Goal: Book appointment/travel/reservation

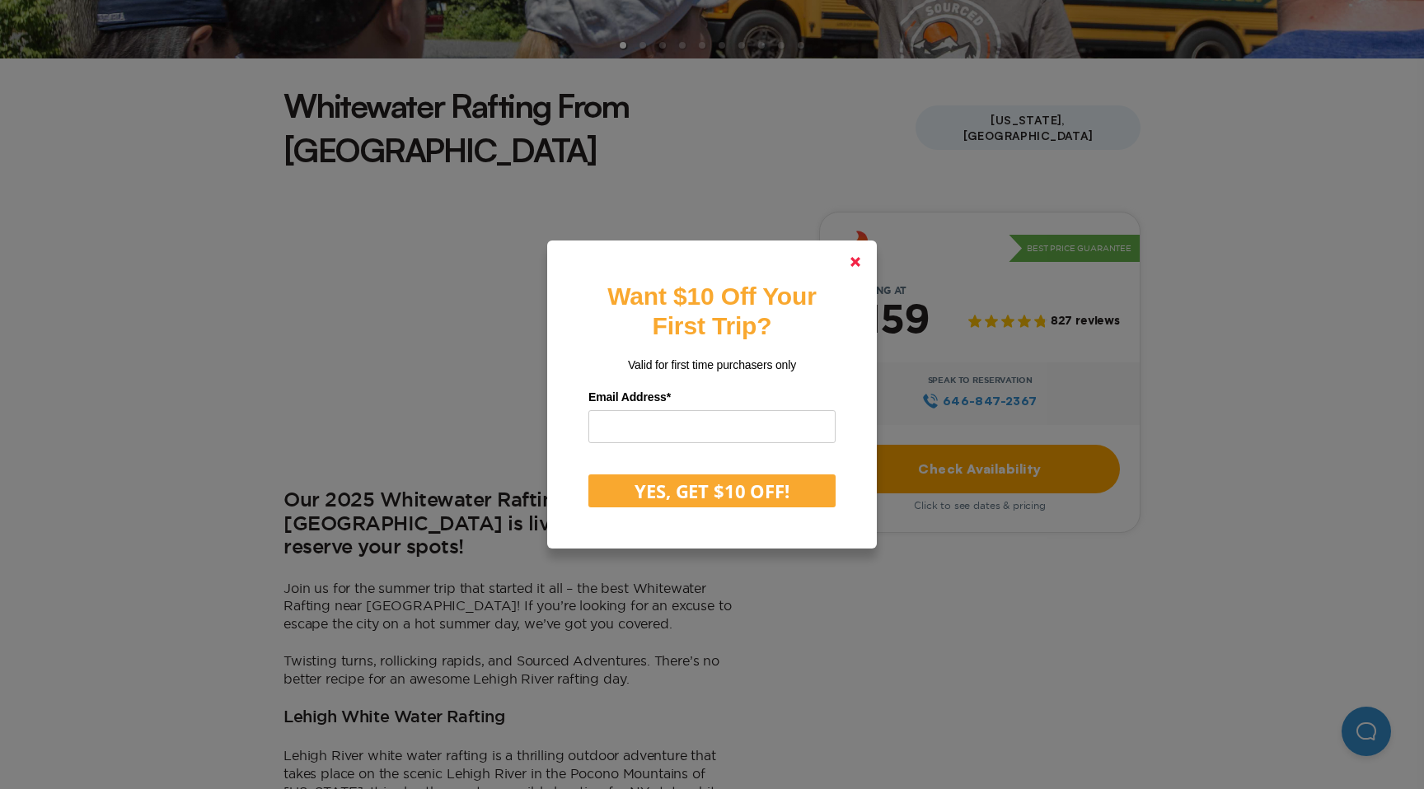
click at [863, 261] on link at bounding box center [856, 262] width 40 height 40
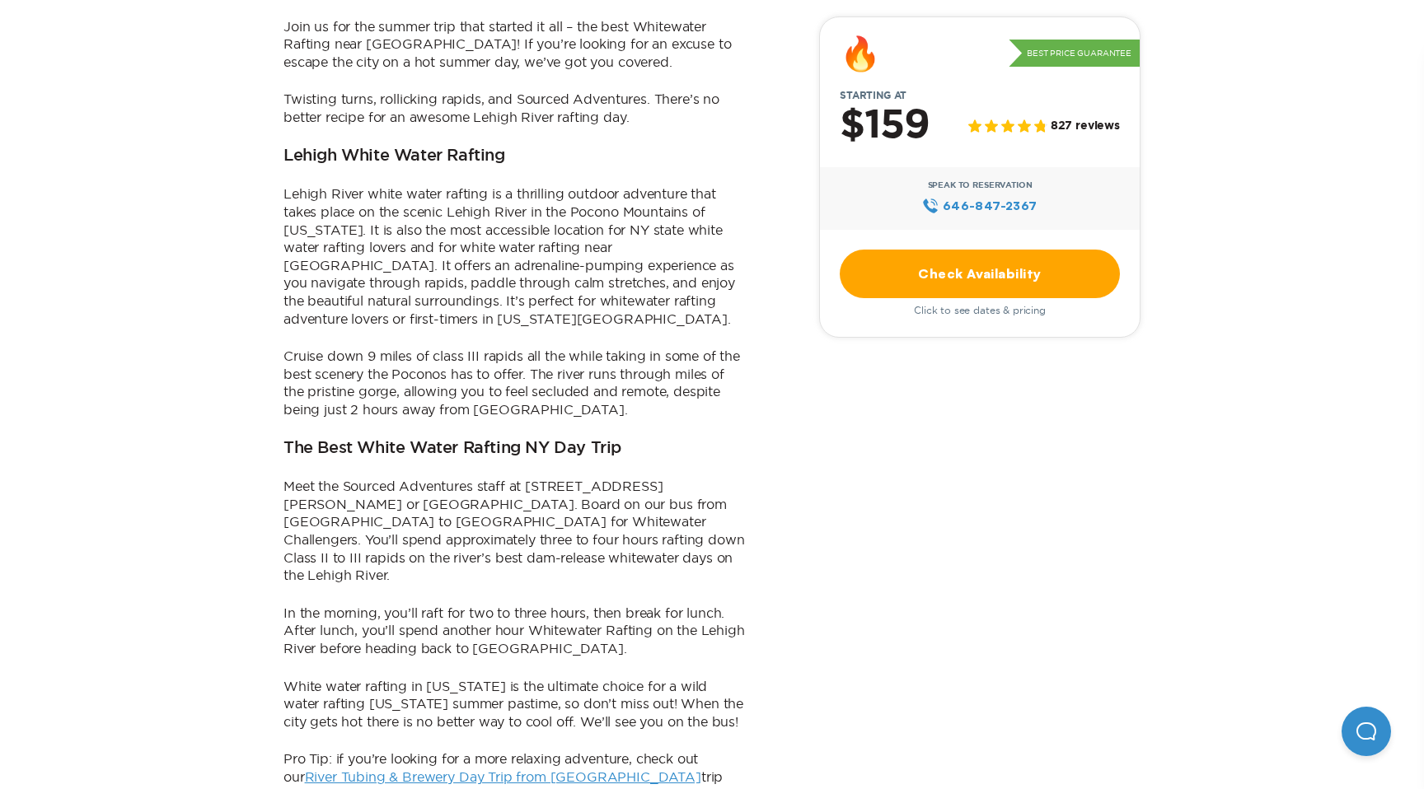
scroll to position [991, 0]
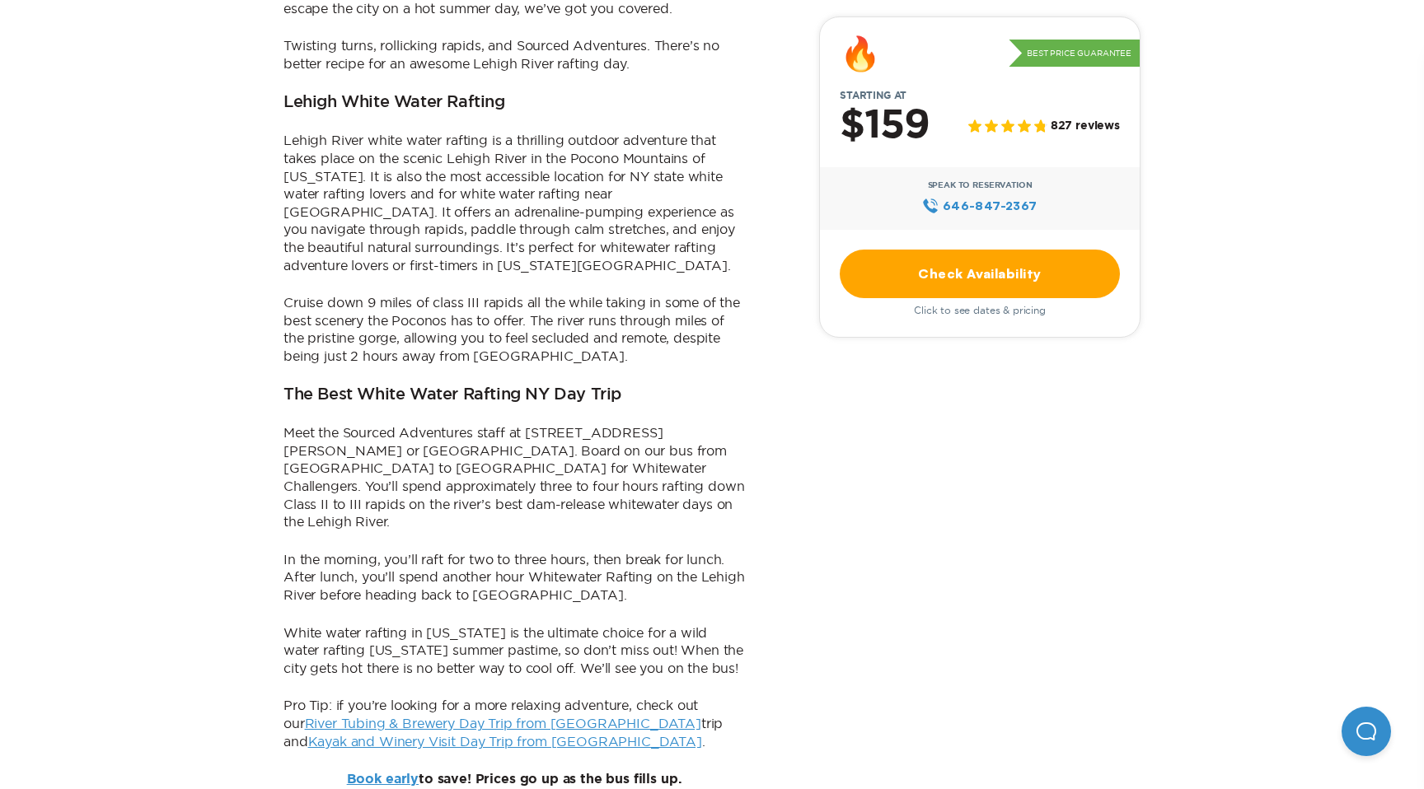
click at [521, 716] on link "River Tubing & Brewery Day Trip from NYC" at bounding box center [503, 723] width 396 height 15
click at [675, 734] on link "Kayak and Winery Visit Day Trip from NYC" at bounding box center [505, 741] width 394 height 15
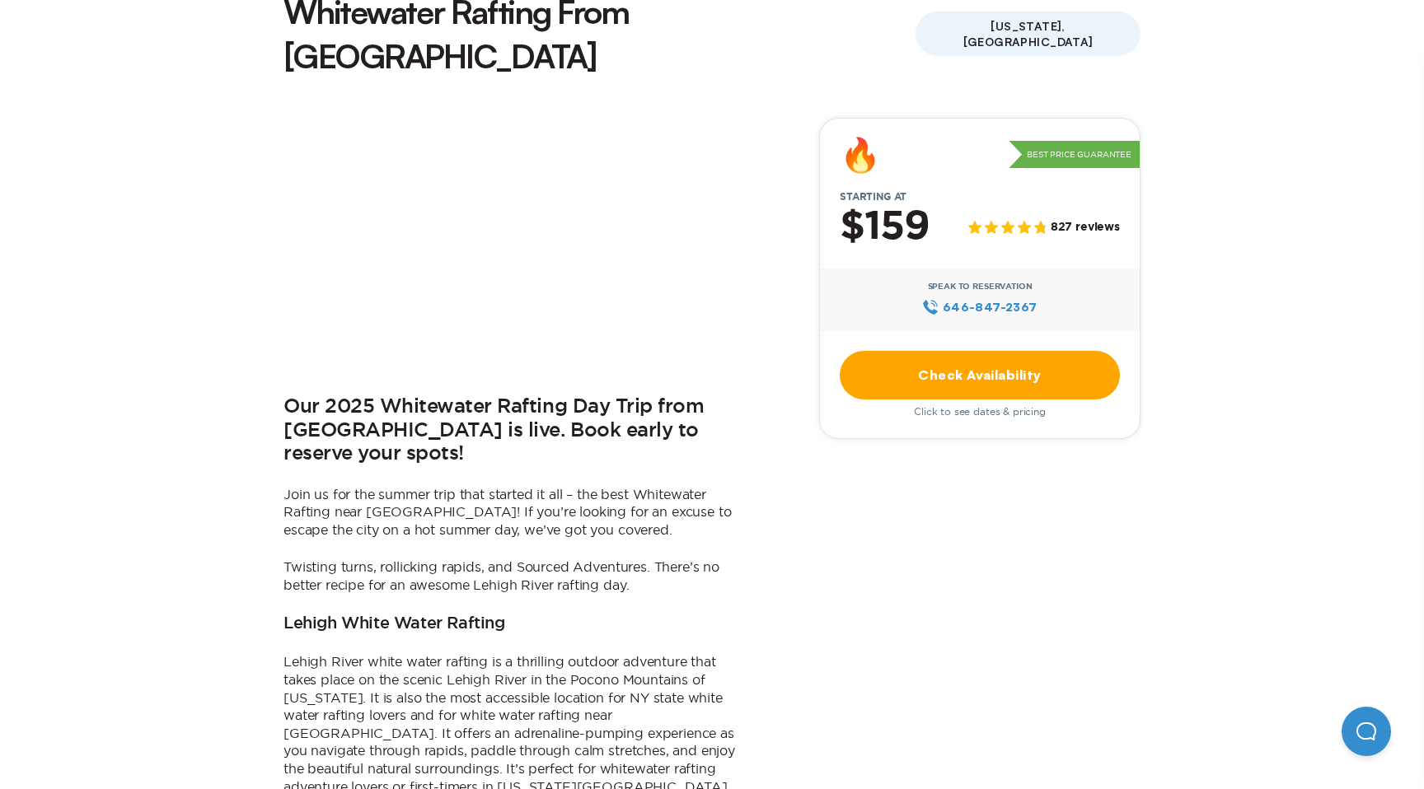
scroll to position [621, 0]
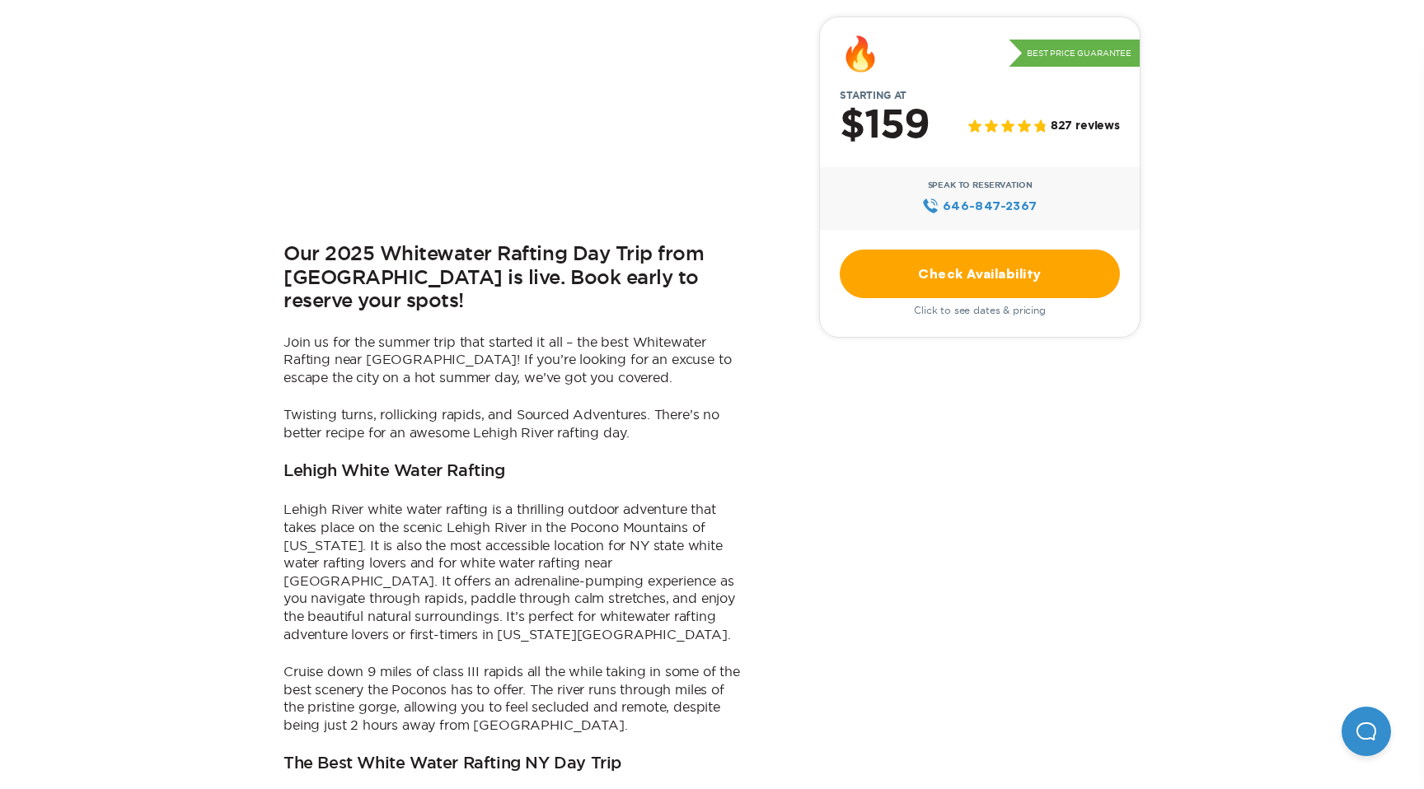
click at [996, 279] on link "Check Availability" at bounding box center [980, 274] width 280 height 49
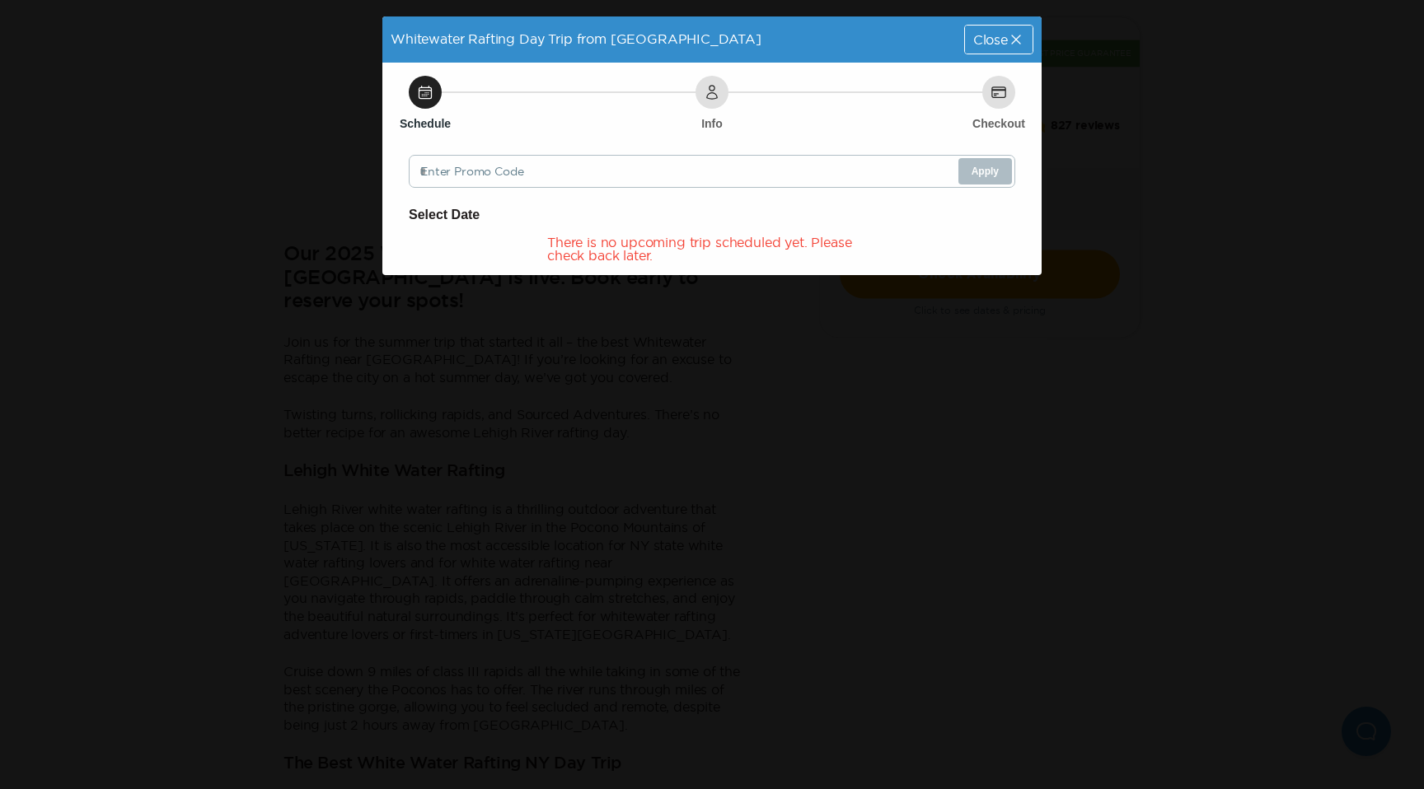
drag, startPoint x: 749, startPoint y: 244, endPoint x: 823, endPoint y: 199, distance: 86.9
click at [748, 244] on div "There is no upcoming trip scheduled yet. Please check back later." at bounding box center [712, 249] width 330 height 26
drag, startPoint x: 1027, startPoint y: 35, endPoint x: 1024, endPoint y: 44, distance: 9.4
click at [1025, 35] on div "Close" at bounding box center [999, 40] width 68 height 28
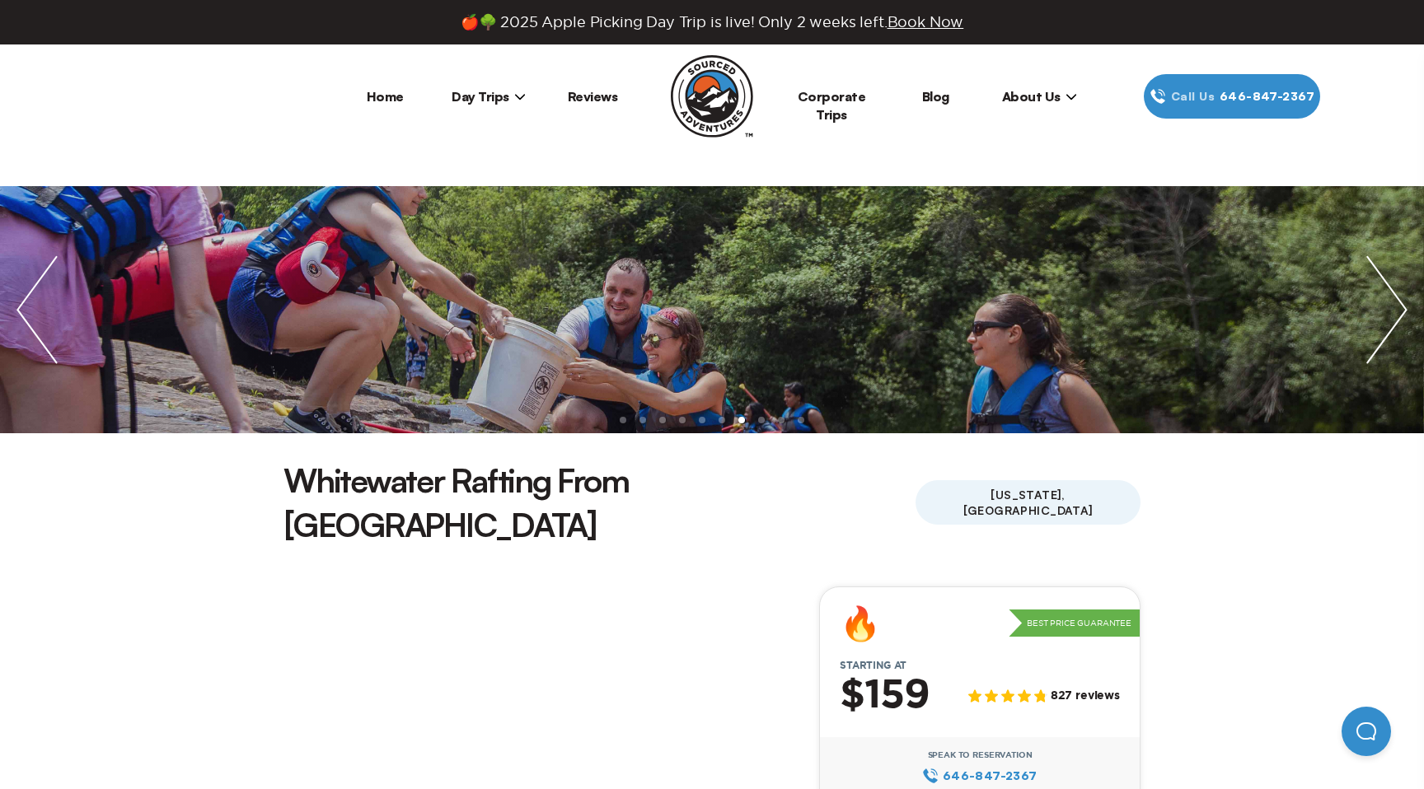
scroll to position [621, 0]
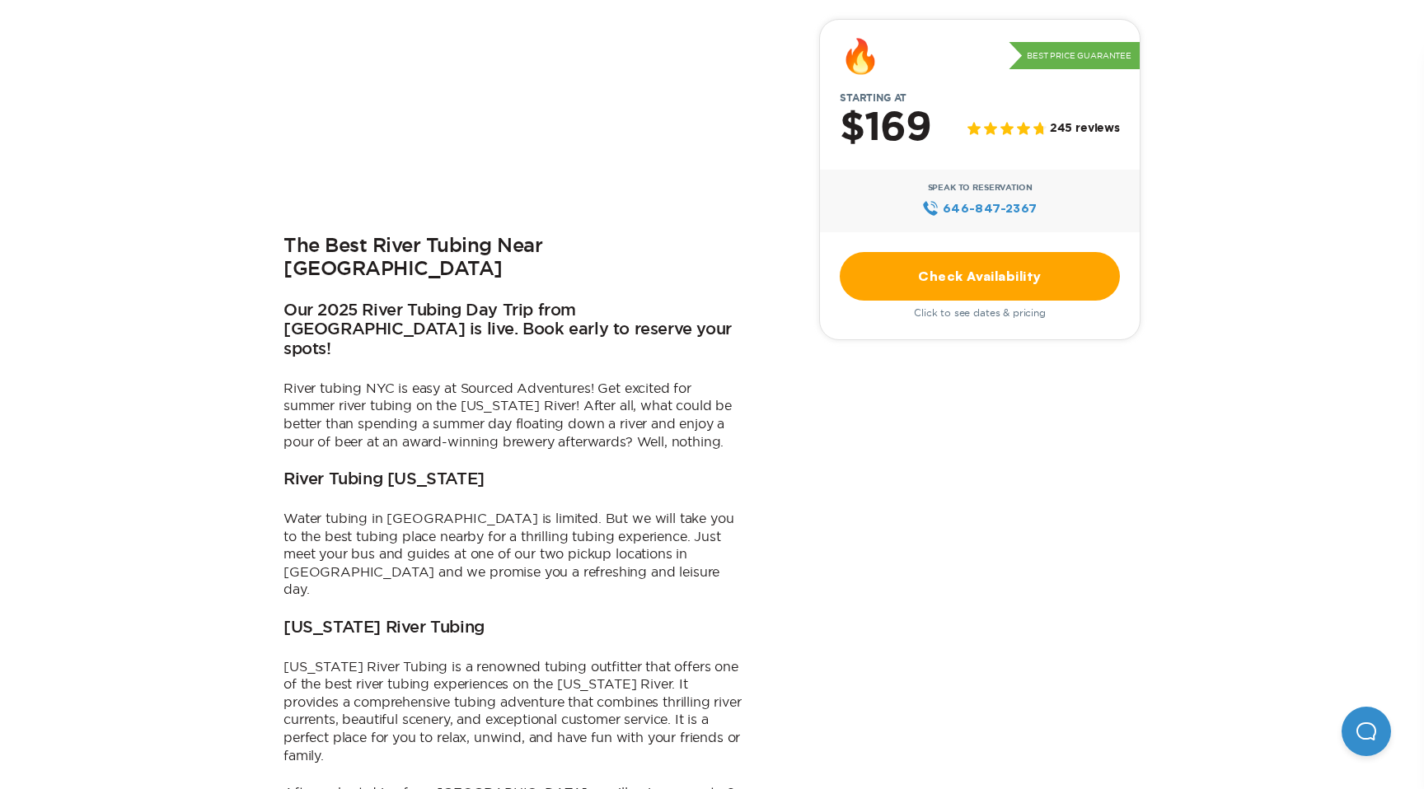
scroll to position [688, 0]
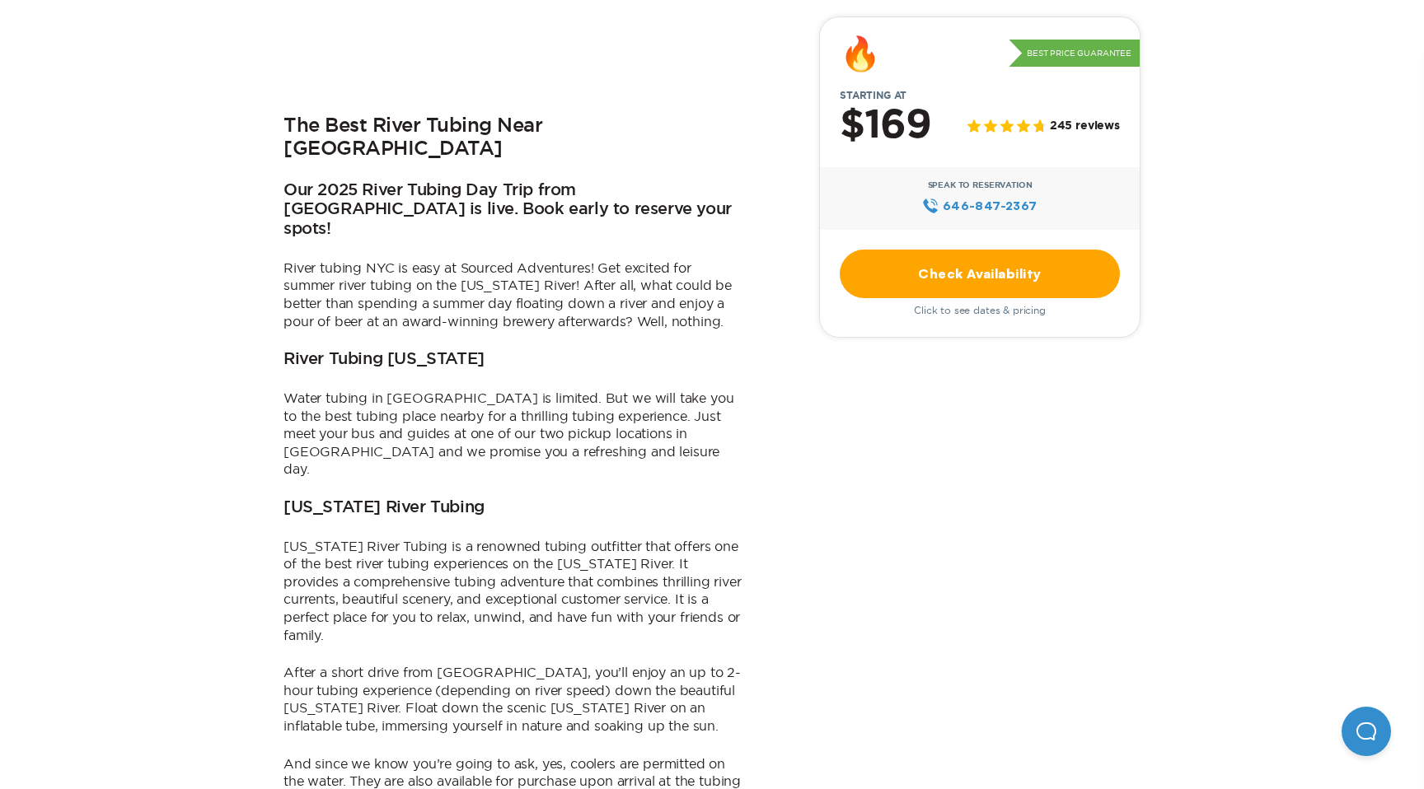
click at [1010, 290] on link "Check Availability" at bounding box center [980, 274] width 280 height 49
